Goal: Task Accomplishment & Management: Manage account settings

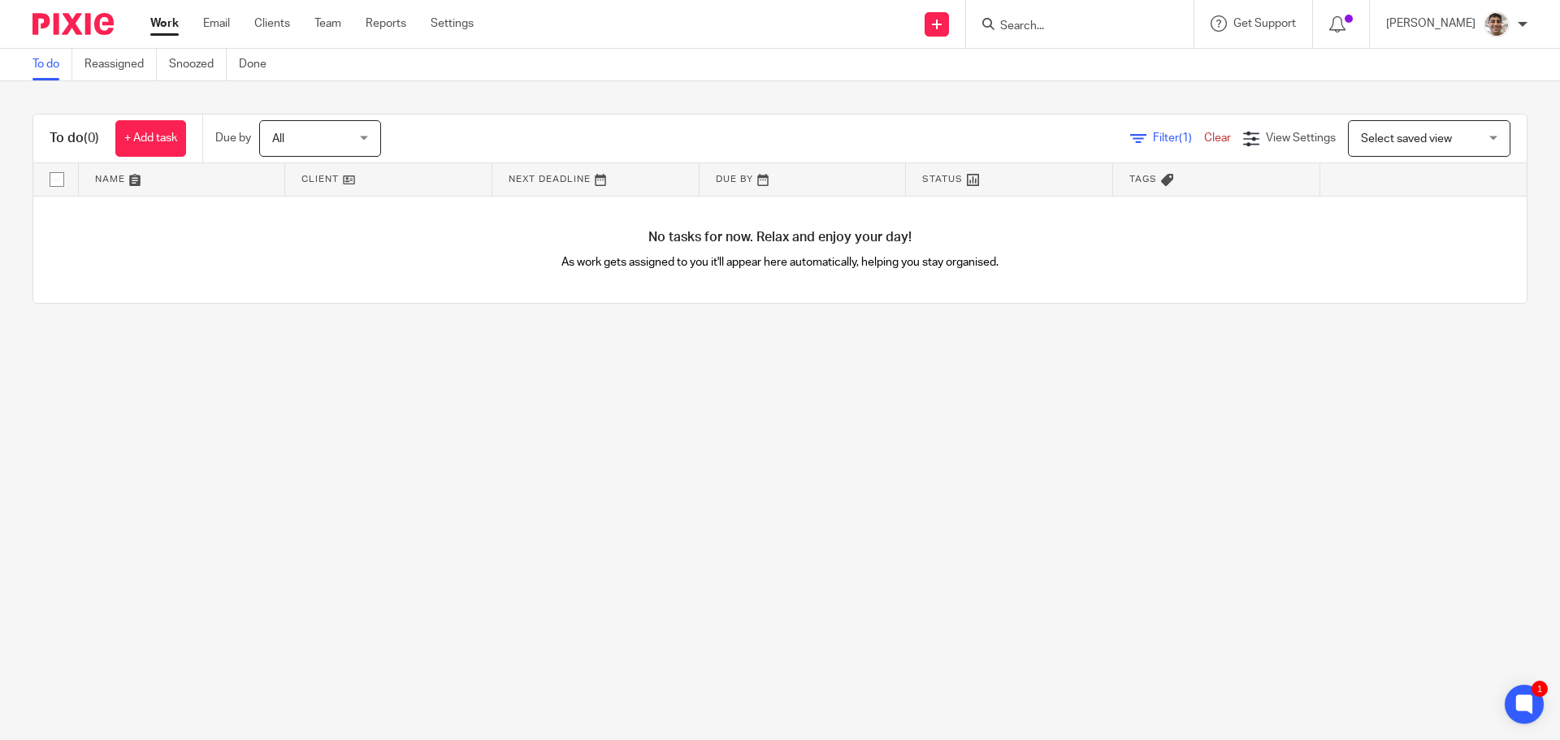
click at [161, 21] on link "Work" at bounding box center [164, 23] width 28 height 16
click at [793, 544] on main "To do Reassigned Snoozed Done To do (0) + Add task Due by All All Today Tomorro…" at bounding box center [780, 370] width 1560 height 740
click at [629, 537] on main "To do Reassigned Snoozed Done To do (0) + Add task Due by All All Today Tomorro…" at bounding box center [780, 370] width 1560 height 740
click at [644, 517] on main "To do Reassigned Snoozed Done To do (0) + Add task Due by All All Today Tomorro…" at bounding box center [780, 370] width 1560 height 740
